Goal: Entertainment & Leisure: Consume media (video, audio)

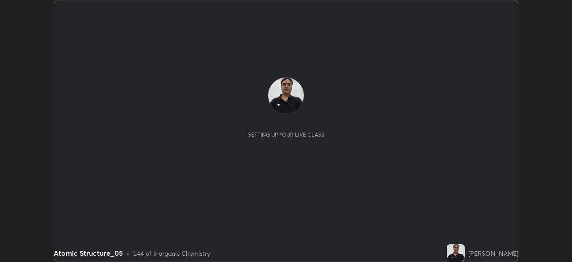
scroll to position [262, 572]
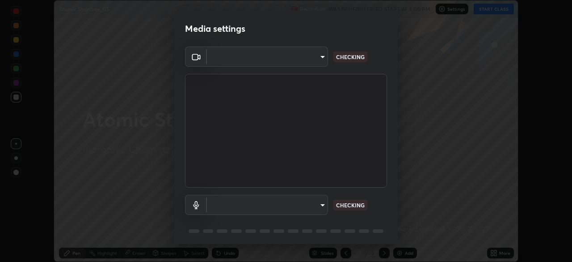
type input "7e179ab2312b809f946f9f9cc1b1019baa01b40de73d9ae82191af1b2b31e7d0"
type input "fc83c31c95ee897779231fdc66f4805b5773c4c737e34729776a1a4cb07ace4c"
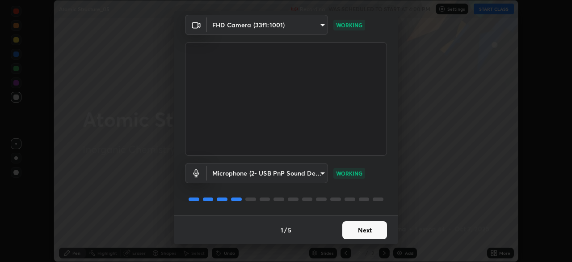
click at [357, 229] on button "Next" at bounding box center [365, 230] width 45 height 18
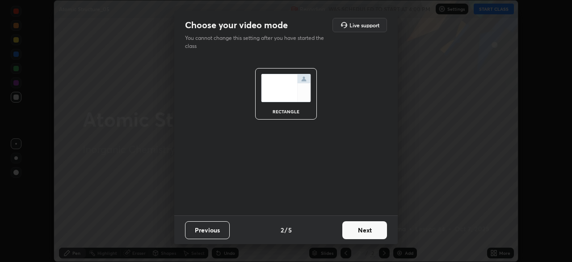
scroll to position [0, 0]
click at [358, 227] on button "Next" at bounding box center [365, 230] width 45 height 18
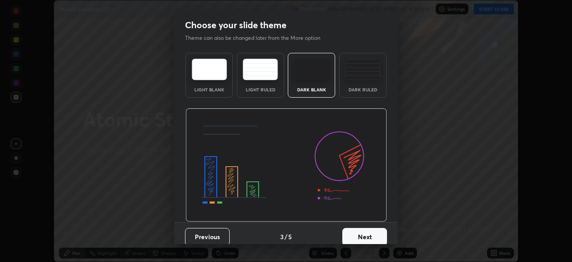
click at [359, 231] on button "Next" at bounding box center [365, 237] width 45 height 18
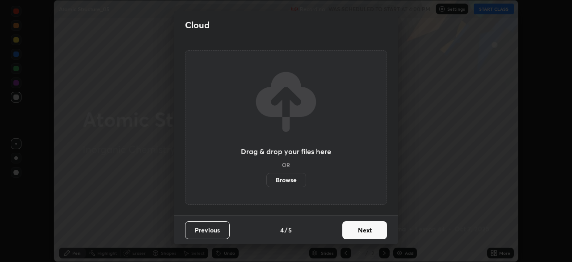
click at [356, 225] on button "Next" at bounding box center [365, 230] width 45 height 18
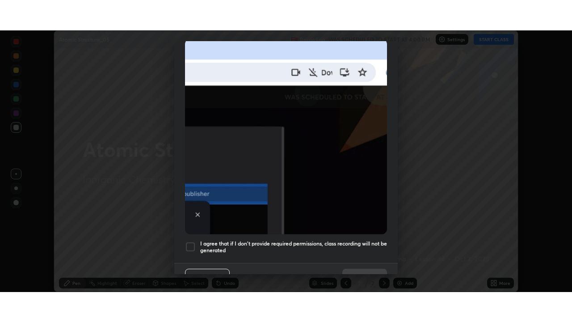
scroll to position [214, 0]
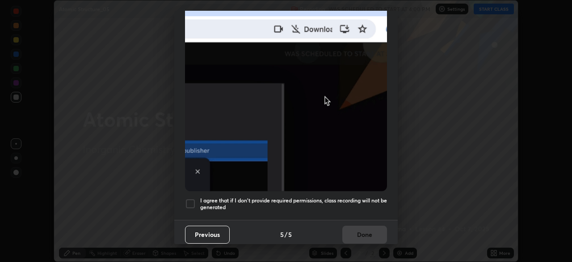
click at [192, 198] on div at bounding box center [190, 203] width 11 height 11
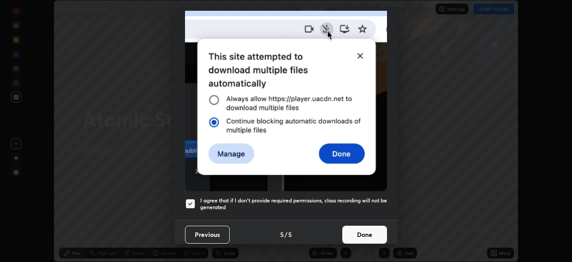
click at [362, 226] on button "Done" at bounding box center [365, 234] width 45 height 18
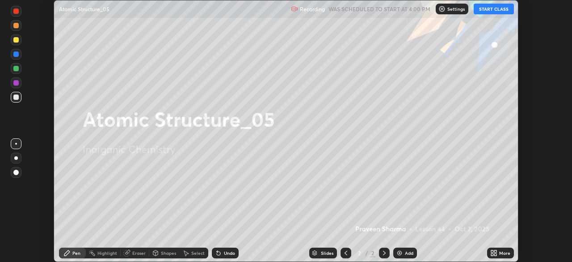
click at [492, 251] on icon at bounding box center [493, 251] width 2 height 2
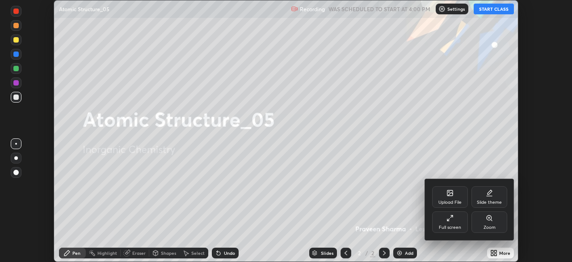
click at [449, 222] on div "Full screen" at bounding box center [450, 221] width 36 height 21
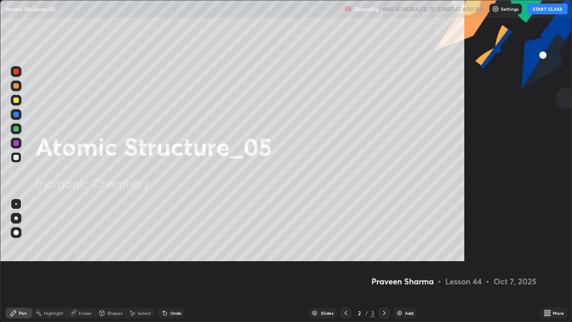
scroll to position [322, 572]
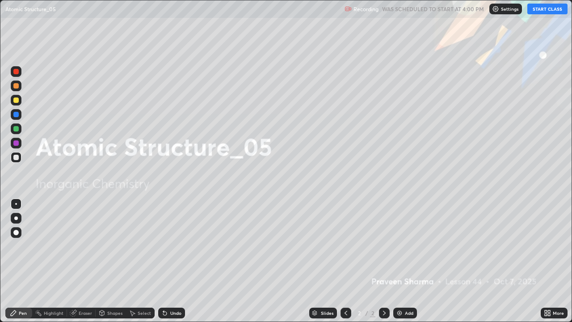
click at [543, 8] on button "START CLASS" at bounding box center [548, 9] width 40 height 11
click at [403, 261] on div "Add" at bounding box center [406, 313] width 24 height 11
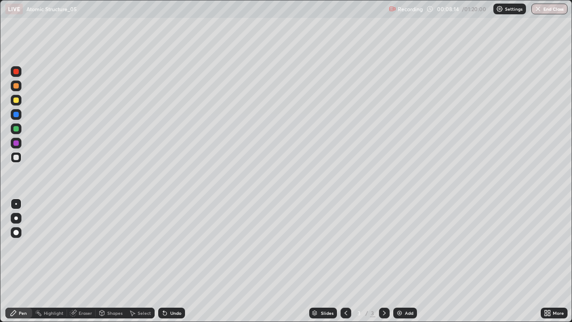
click at [174, 261] on div "Undo" at bounding box center [171, 313] width 27 height 11
click at [173, 261] on div "Undo" at bounding box center [171, 313] width 27 height 11
click at [174, 261] on div "Undo" at bounding box center [175, 313] width 11 height 4
click at [179, 261] on div "Undo" at bounding box center [171, 313] width 27 height 11
click at [137, 261] on div "Select" at bounding box center [140, 313] width 29 height 11
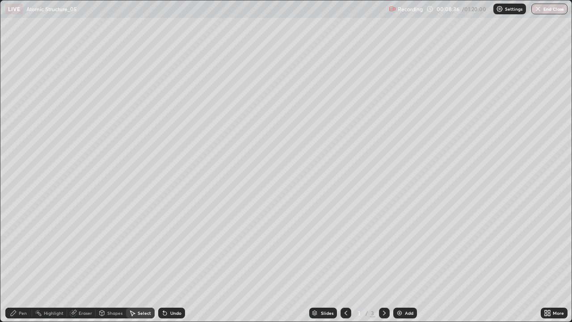
click at [135, 261] on icon at bounding box center [132, 312] width 7 height 7
click at [163, 261] on icon at bounding box center [163, 311] width 1 height 1
click at [168, 261] on div "Undo" at bounding box center [171, 313] width 27 height 11
click at [163, 261] on icon at bounding box center [163, 311] width 1 height 1
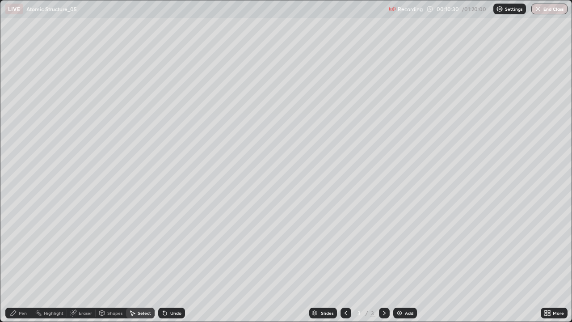
click at [401, 261] on img at bounding box center [399, 312] width 7 height 7
click at [24, 261] on div "Pen" at bounding box center [23, 313] width 8 height 4
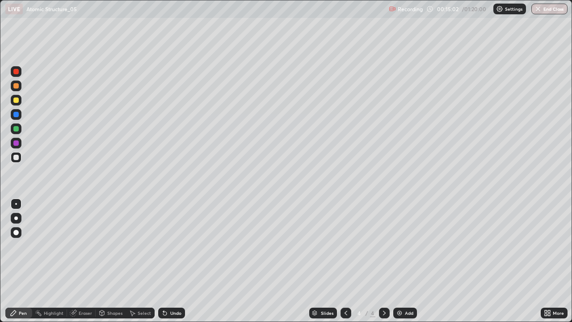
click at [163, 261] on icon at bounding box center [163, 311] width 1 height 1
click at [167, 261] on icon at bounding box center [164, 312] width 7 height 7
click at [170, 261] on div "Undo" at bounding box center [175, 313] width 11 height 4
click at [172, 261] on div "Undo" at bounding box center [175, 313] width 11 height 4
click at [170, 261] on div "Undo" at bounding box center [175, 313] width 11 height 4
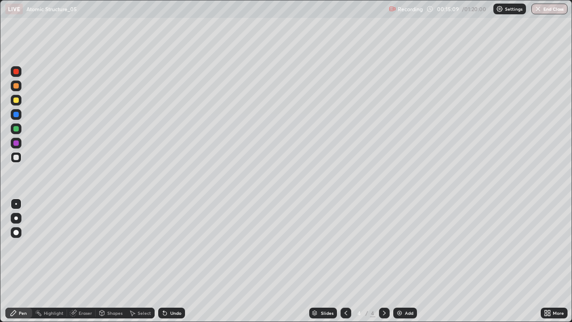
click at [172, 261] on div "Undo" at bounding box center [171, 313] width 27 height 11
click at [400, 261] on img at bounding box center [399, 312] width 7 height 7
click at [17, 99] on div at bounding box center [15, 99] width 5 height 5
click at [18, 155] on div at bounding box center [15, 157] width 5 height 5
click at [165, 261] on icon at bounding box center [165, 314] width 4 height 4
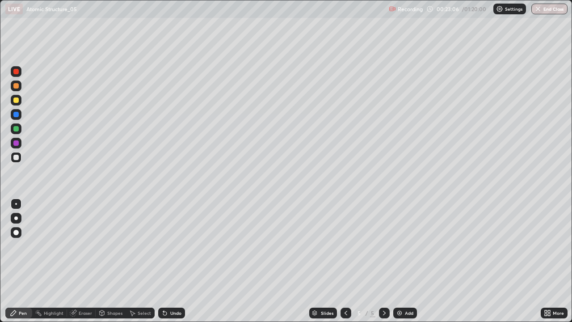
click at [164, 261] on icon at bounding box center [165, 314] width 4 height 4
click at [21, 99] on div at bounding box center [16, 100] width 11 height 11
click at [17, 114] on div at bounding box center [15, 114] width 5 height 5
click at [410, 261] on div "Add" at bounding box center [409, 313] width 8 height 4
click at [17, 157] on div at bounding box center [15, 157] width 5 height 5
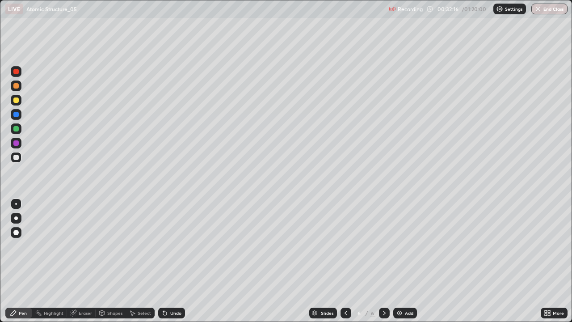
click at [170, 261] on div "Undo" at bounding box center [175, 313] width 11 height 4
click at [403, 261] on div "Add" at bounding box center [406, 313] width 24 height 11
click at [165, 261] on icon at bounding box center [164, 312] width 7 height 7
click at [163, 261] on icon at bounding box center [165, 314] width 4 height 4
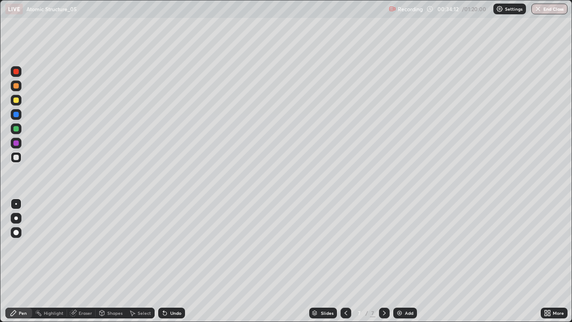
click at [170, 261] on div "Undo" at bounding box center [175, 313] width 11 height 4
click at [167, 261] on icon at bounding box center [164, 312] width 7 height 7
click at [17, 101] on div at bounding box center [15, 99] width 5 height 5
click at [16, 157] on div at bounding box center [15, 157] width 5 height 5
click at [174, 261] on div "Undo" at bounding box center [171, 313] width 27 height 11
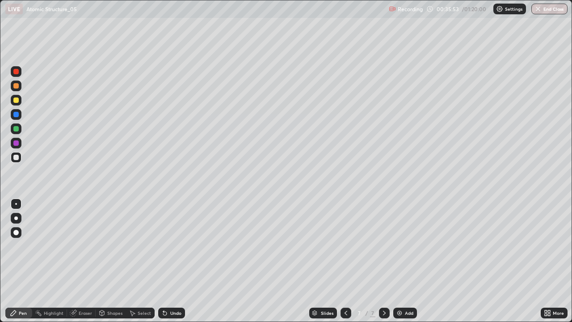
click at [175, 261] on div "Undo" at bounding box center [175, 313] width 11 height 4
click at [178, 261] on div "Undo" at bounding box center [171, 313] width 27 height 11
click at [398, 261] on div "Add" at bounding box center [406, 313] width 24 height 11
click at [165, 261] on icon at bounding box center [164, 312] width 7 height 7
click at [18, 101] on div at bounding box center [15, 99] width 5 height 5
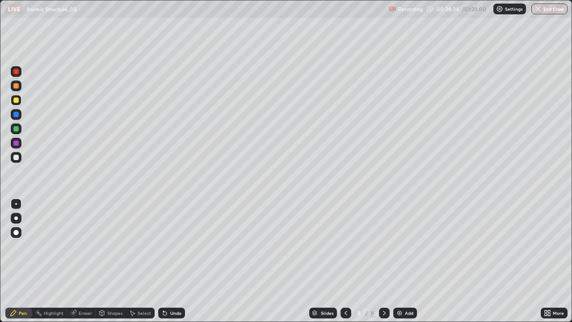
click at [170, 261] on div "Undo" at bounding box center [171, 313] width 27 height 11
click at [401, 261] on img at bounding box center [399, 312] width 7 height 7
click at [13, 220] on div at bounding box center [16, 218] width 11 height 11
click at [169, 261] on div "Undo" at bounding box center [171, 313] width 27 height 11
click at [167, 261] on div "Undo" at bounding box center [171, 313] width 27 height 11
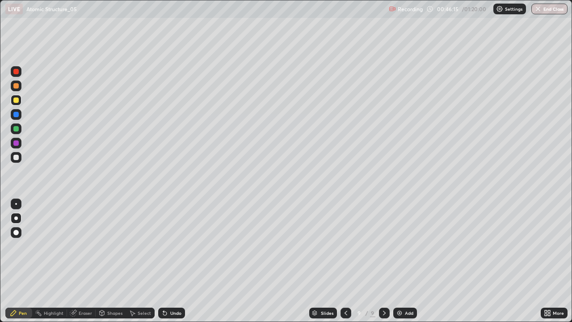
click at [19, 157] on div at bounding box center [16, 157] width 11 height 11
click at [19, 200] on div at bounding box center [16, 204] width 11 height 11
click at [166, 261] on div "Undo" at bounding box center [171, 313] width 27 height 11
click at [401, 261] on img at bounding box center [399, 312] width 7 height 7
click at [16, 102] on div at bounding box center [15, 99] width 5 height 5
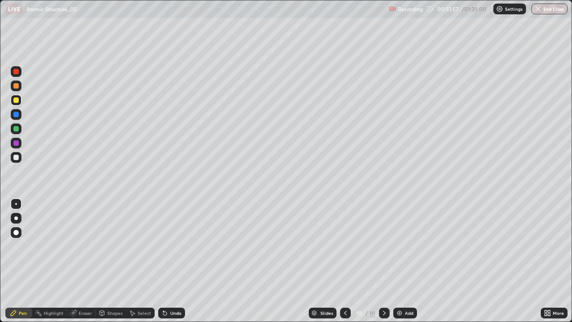
click at [17, 152] on div at bounding box center [16, 157] width 11 height 11
click at [172, 261] on div "Undo" at bounding box center [171, 313] width 27 height 11
click at [175, 261] on div "Undo" at bounding box center [175, 313] width 11 height 4
click at [17, 100] on div at bounding box center [15, 99] width 5 height 5
click at [405, 261] on div "Add" at bounding box center [409, 313] width 8 height 4
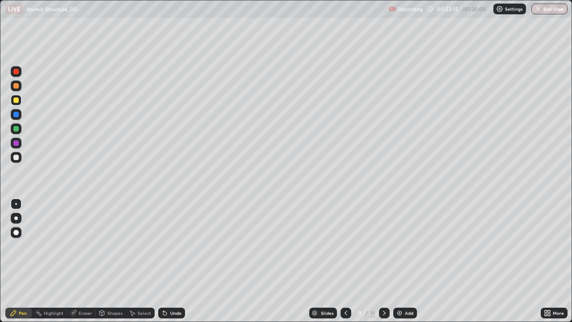
click at [17, 157] on div at bounding box center [15, 157] width 5 height 5
click at [172, 261] on div "Undo" at bounding box center [175, 313] width 11 height 4
click at [170, 261] on div "Undo" at bounding box center [175, 313] width 11 height 4
click at [171, 261] on div "Undo" at bounding box center [175, 313] width 11 height 4
click at [170, 261] on div "Undo" at bounding box center [175, 313] width 11 height 4
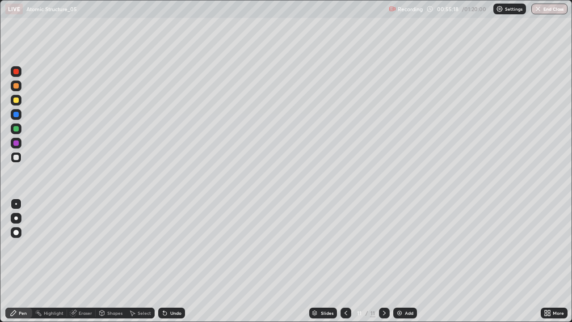
click at [76, 261] on div "Eraser" at bounding box center [81, 313] width 29 height 11
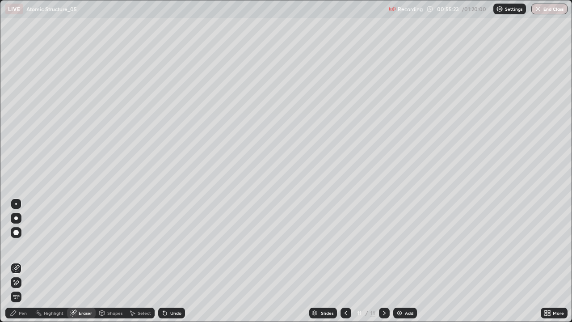
click at [23, 261] on div "Pen" at bounding box center [23, 313] width 8 height 4
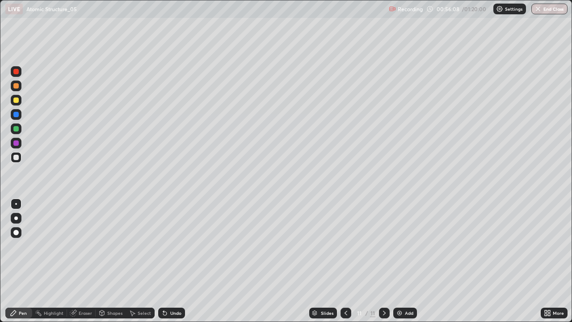
click at [405, 261] on div "Add" at bounding box center [406, 313] width 24 height 11
click at [396, 261] on img at bounding box center [399, 312] width 7 height 7
click at [172, 261] on div "Undo" at bounding box center [175, 313] width 11 height 4
click at [170, 261] on div "Undo" at bounding box center [175, 313] width 11 height 4
click at [398, 261] on img at bounding box center [399, 312] width 7 height 7
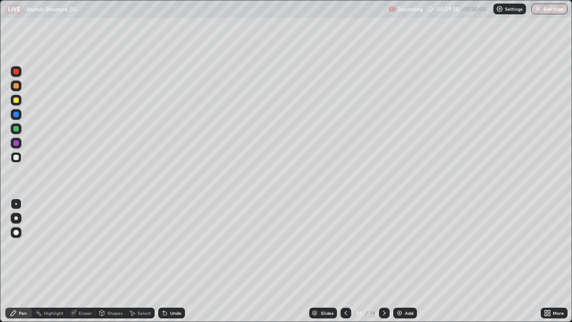
click at [170, 261] on div "Undo" at bounding box center [175, 313] width 11 height 4
click at [165, 261] on icon at bounding box center [165, 314] width 4 height 4
click at [14, 100] on div at bounding box center [15, 99] width 5 height 5
click at [166, 261] on icon at bounding box center [164, 312] width 7 height 7
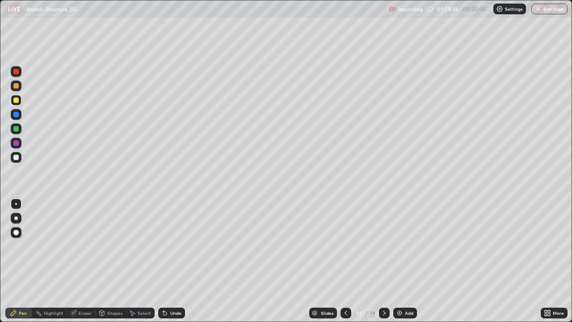
click at [403, 261] on div "Add" at bounding box center [406, 313] width 24 height 11
click at [16, 157] on div at bounding box center [15, 157] width 5 height 5
click at [399, 261] on img at bounding box center [399, 312] width 7 height 7
click at [175, 261] on div "Undo" at bounding box center [175, 313] width 11 height 4
click at [176, 261] on div "Undo" at bounding box center [171, 313] width 27 height 11
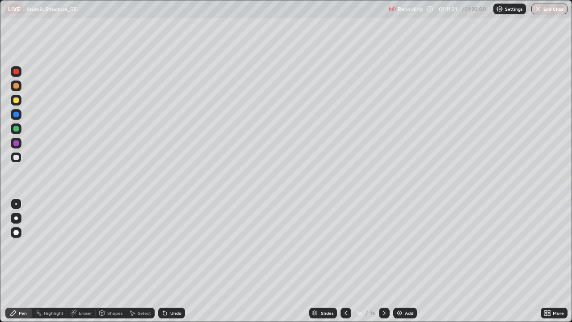
click at [170, 261] on div "Undo" at bounding box center [175, 313] width 11 height 4
click at [169, 261] on div "Undo" at bounding box center [171, 313] width 27 height 11
click at [171, 261] on div "Undo" at bounding box center [175, 313] width 11 height 4
click at [14, 100] on div at bounding box center [15, 99] width 5 height 5
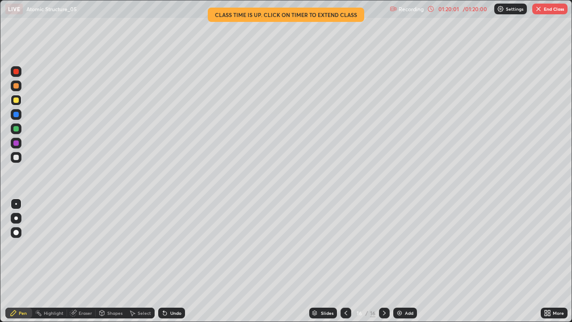
click at [554, 13] on button "End Class" at bounding box center [550, 9] width 35 height 11
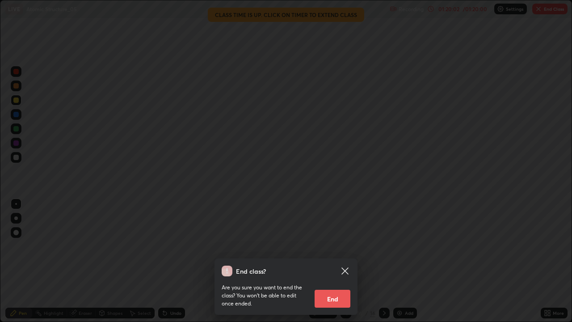
click at [340, 261] on button "End" at bounding box center [333, 299] width 36 height 18
